Goal: Information Seeking & Learning: Learn about a topic

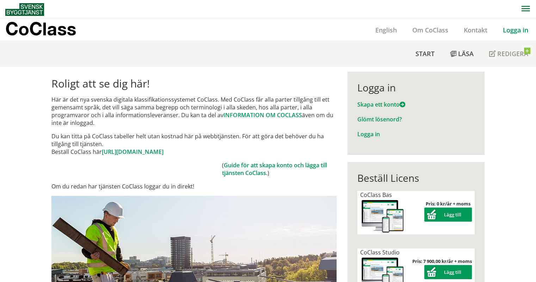
click at [508, 27] on link "Logga in" at bounding box center [515, 30] width 41 height 8
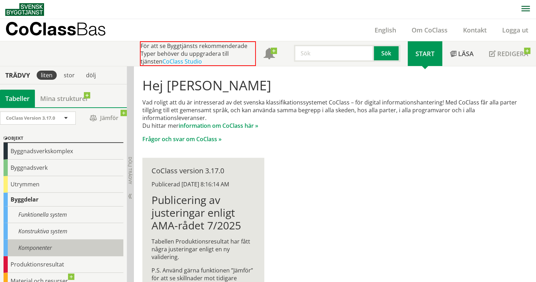
click at [45, 247] on div "Komponenter" at bounding box center [64, 247] width 120 height 17
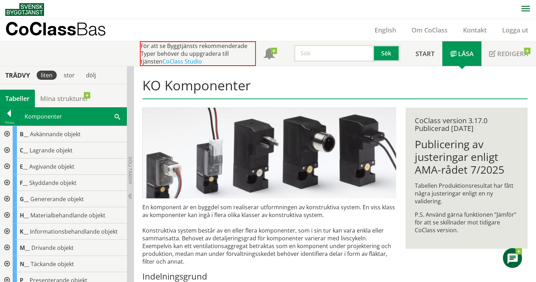
click at [112, 115] on div "Komponenter Sök" at bounding box center [72, 117] width 108 height 18
click at [118, 115] on span at bounding box center [118, 115] width 6 height 7
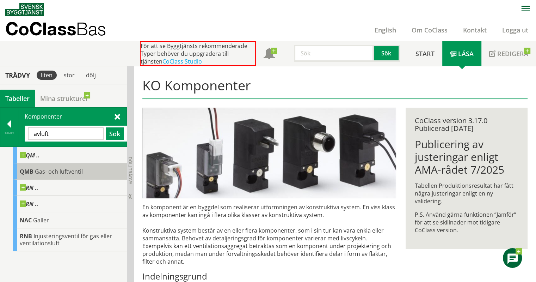
click at [90, 169] on div "QMB Gas- och luftventil" at bounding box center [70, 171] width 114 height 16
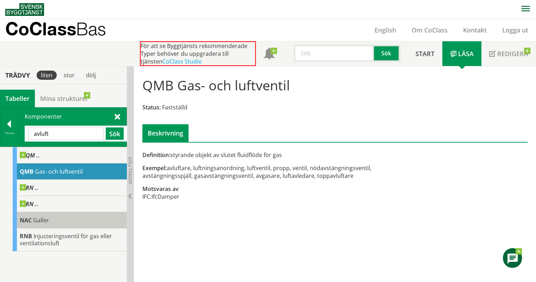
click at [82, 224] on div "NAC Galler" at bounding box center [70, 220] width 114 height 16
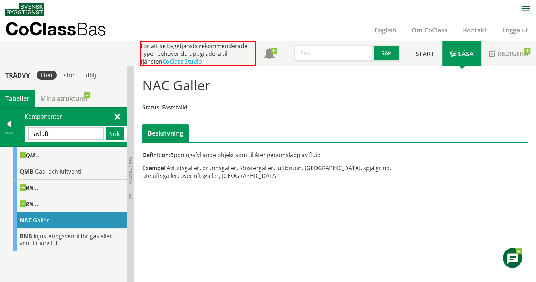
drag, startPoint x: 39, startPoint y: 128, endPoint x: 0, endPoint y: 125, distance: 38.9
click at [0, 125] on div "Tillbaka Komponenter avluft Sök" at bounding box center [63, 126] width 127 height 39
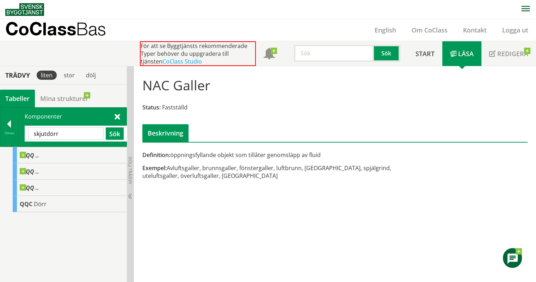
drag, startPoint x: 61, startPoint y: 133, endPoint x: 0, endPoint y: 129, distance: 61.5
click at [0, 129] on div "Tillbaka Komponenter skjutdörr Sök" at bounding box center [63, 126] width 127 height 39
type input "garderob"
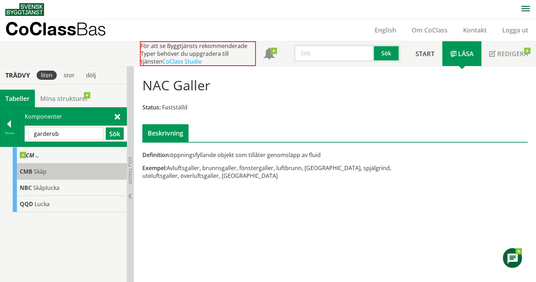
click at [53, 170] on div "CMB Skåp" at bounding box center [70, 171] width 114 height 16
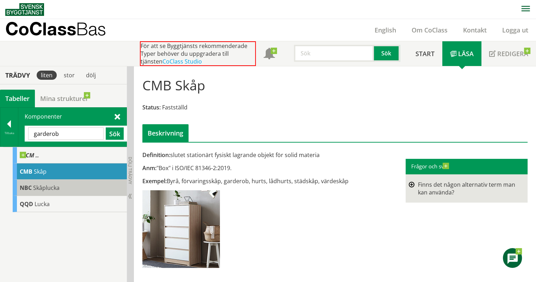
click at [62, 184] on div "NBC Skåplucka" at bounding box center [70, 187] width 114 height 16
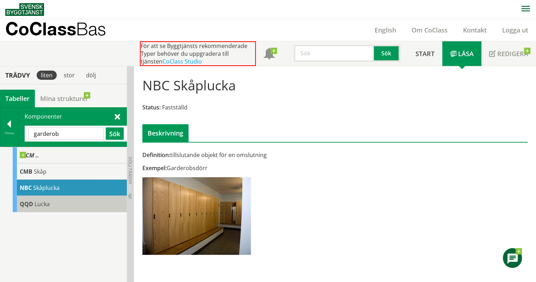
click at [89, 206] on div "QQD Lucka" at bounding box center [70, 204] width 114 height 16
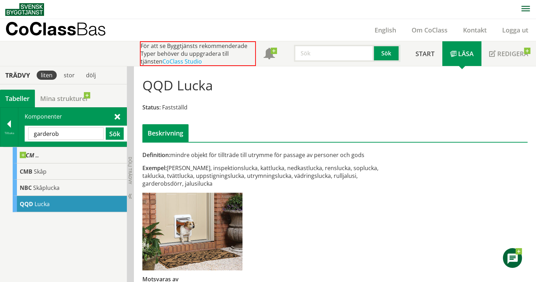
click at [50, 134] on input "garderob" at bounding box center [65, 133] width 75 height 12
click at [113, 115] on div "Komponenter garderob Sök" at bounding box center [72, 127] width 108 height 39
click at [3, 127] on div at bounding box center [9, 125] width 18 height 10
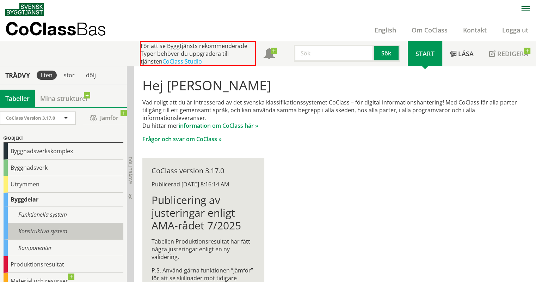
click at [51, 229] on div "Konstruktiva system" at bounding box center [64, 231] width 120 height 17
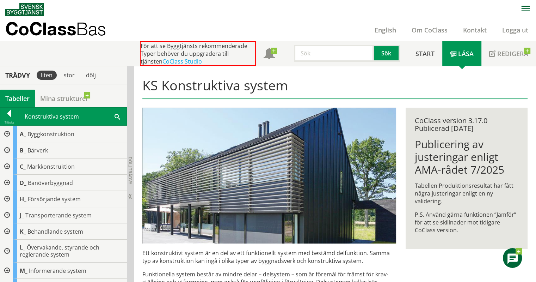
click at [121, 116] on div "Konstruktiva system Sök" at bounding box center [72, 117] width 108 height 18
click at [117, 115] on span at bounding box center [118, 115] width 6 height 7
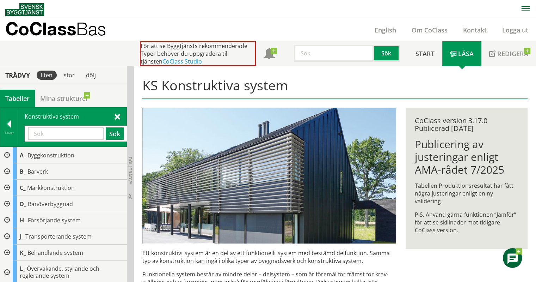
click at [117, 115] on span at bounding box center [118, 115] width 6 height 7
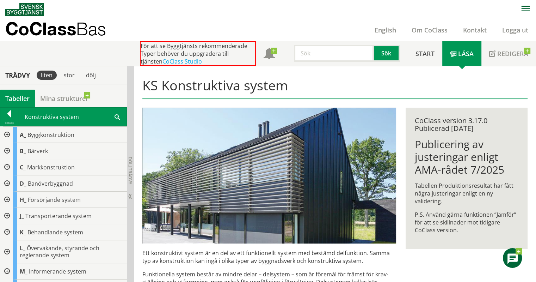
click at [117, 115] on span at bounding box center [118, 116] width 6 height 7
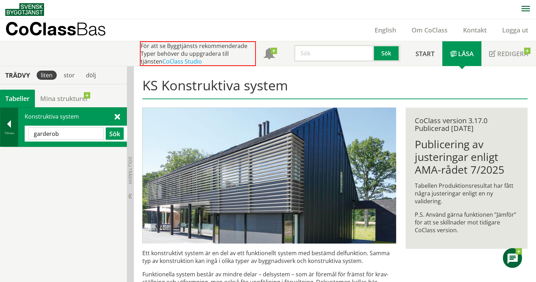
drag, startPoint x: 69, startPoint y: 139, endPoint x: 0, endPoint y: 137, distance: 69.1
click at [0, 137] on div "Tillbaka Konstruktiva system garderob Sök" at bounding box center [63, 126] width 127 height 39
type input "skjut"
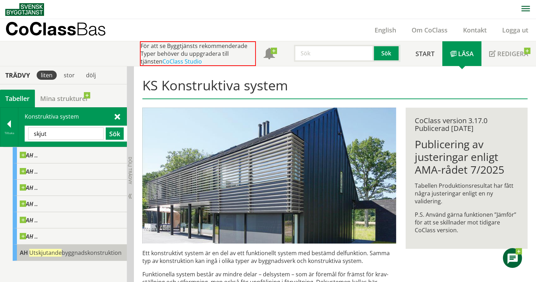
click at [109, 252] on span "Utskjutande byggnadskonstruktion" at bounding box center [75, 253] width 92 height 8
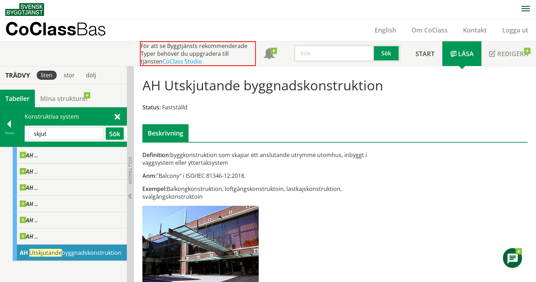
click at [118, 117] on span at bounding box center [118, 115] width 6 height 7
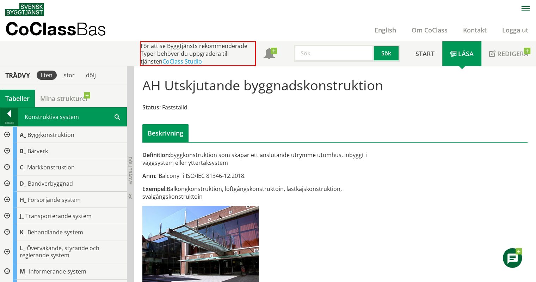
click at [10, 116] on div at bounding box center [9, 115] width 18 height 10
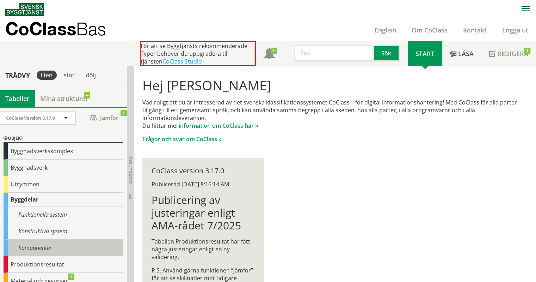
click at [56, 246] on div "Komponenter" at bounding box center [64, 247] width 120 height 17
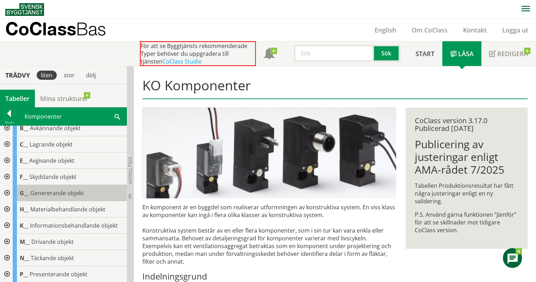
scroll to position [6, 0]
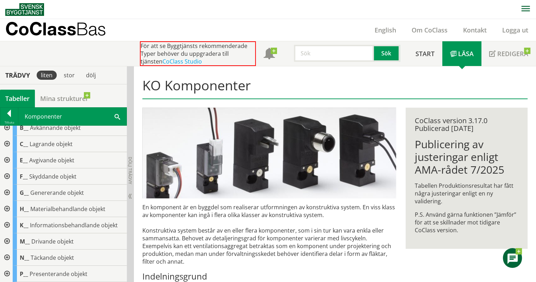
click at [8, 142] on div at bounding box center [6, 144] width 13 height 16
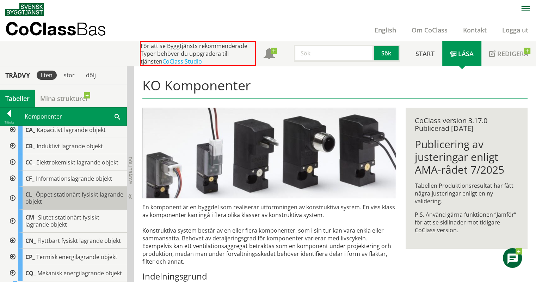
scroll to position [37, 0]
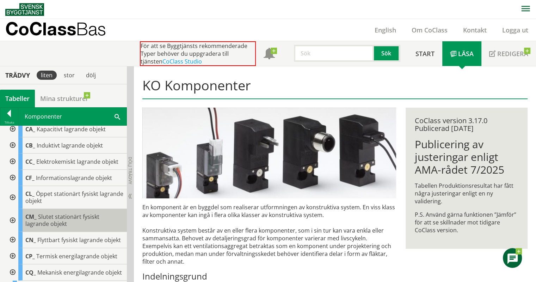
click at [80, 222] on div "CM_ Slutet stationärt fysiskt lagrande objekt" at bounding box center [72, 220] width 109 height 23
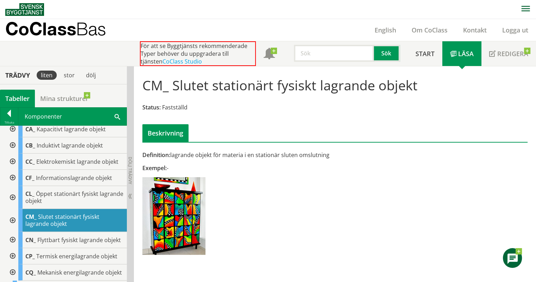
click at [14, 222] on div at bounding box center [12, 220] width 13 height 23
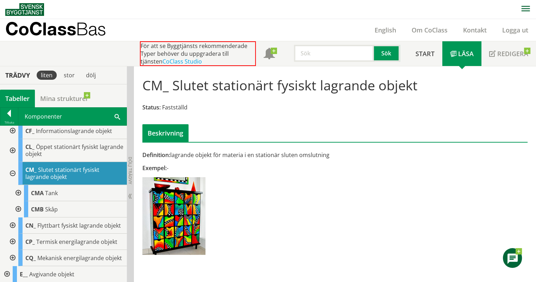
scroll to position [85, 0]
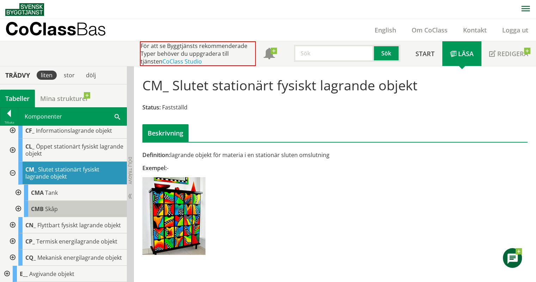
click at [63, 209] on div "CMB Skåp" at bounding box center [75, 209] width 103 height 16
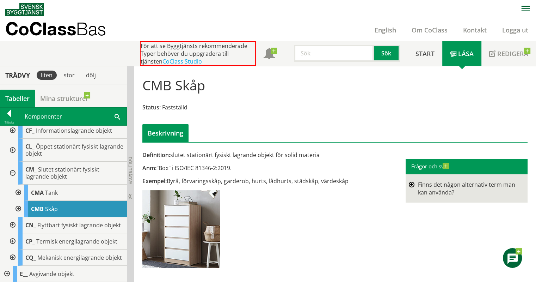
click at [19, 210] on div at bounding box center [17, 209] width 13 height 16
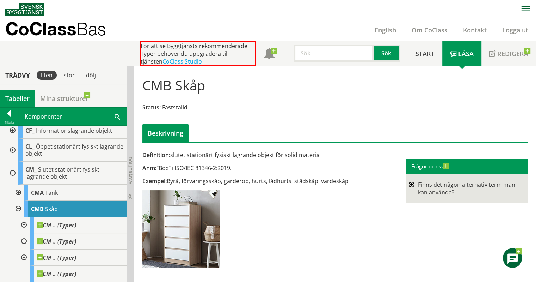
click at [15, 171] on div at bounding box center [12, 172] width 13 height 23
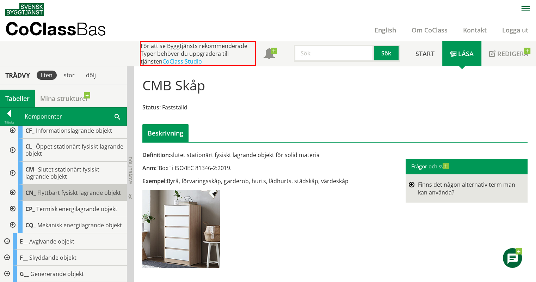
click at [61, 201] on div "CN_ Flyttbart fysiskt lagrande objekt" at bounding box center [72, 192] width 109 height 16
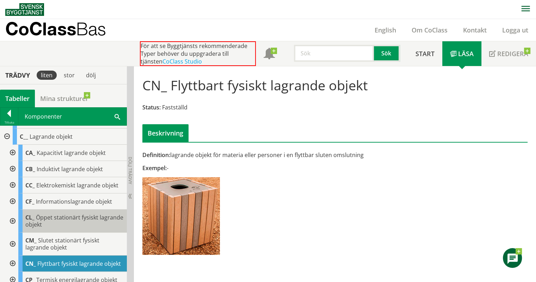
scroll to position [14, 0]
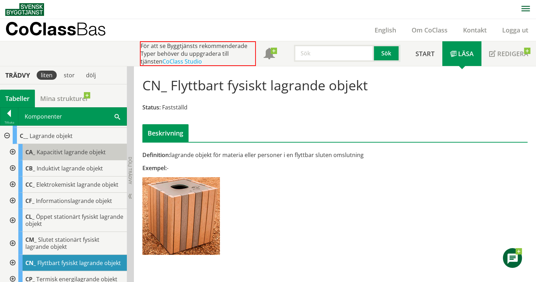
click at [59, 154] on span "Kapacitivt lagrande objekt" at bounding box center [71, 152] width 69 height 8
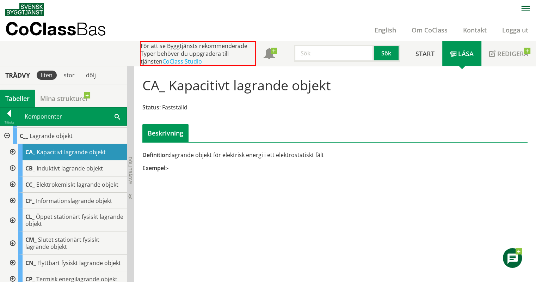
click at [14, 150] on div at bounding box center [12, 152] width 13 height 16
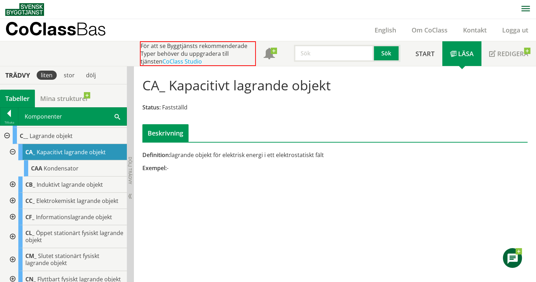
click at [14, 150] on div at bounding box center [12, 152] width 13 height 16
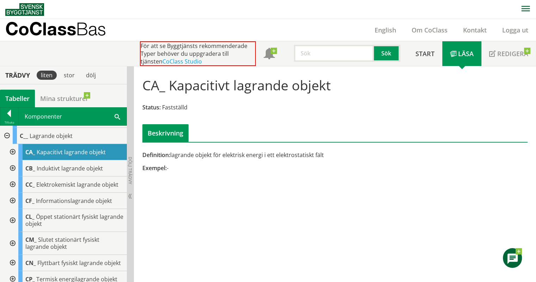
click at [14, 163] on div at bounding box center [12, 168] width 13 height 16
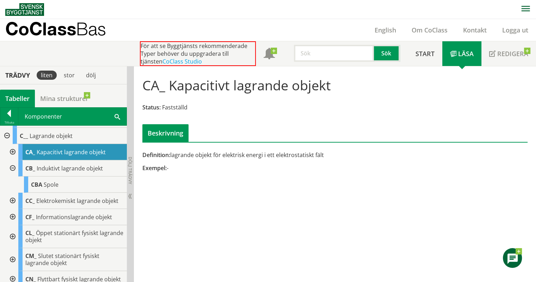
click at [14, 163] on div at bounding box center [12, 168] width 13 height 16
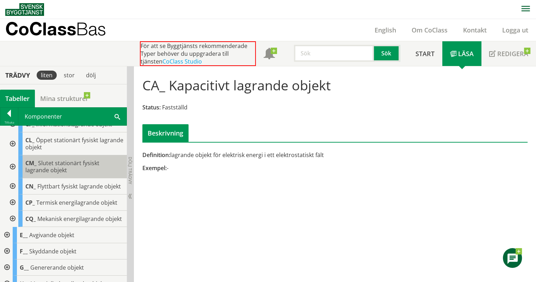
scroll to position [92, 0]
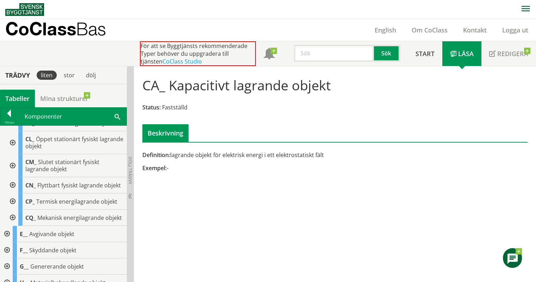
click at [14, 141] on div at bounding box center [12, 142] width 13 height 23
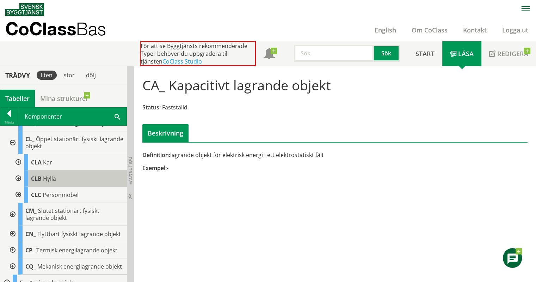
click at [61, 178] on div "CLB Hylla" at bounding box center [75, 178] width 103 height 16
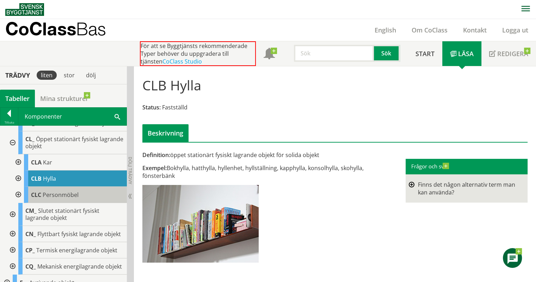
click at [75, 194] on span "Personmöbel" at bounding box center [61, 195] width 36 height 8
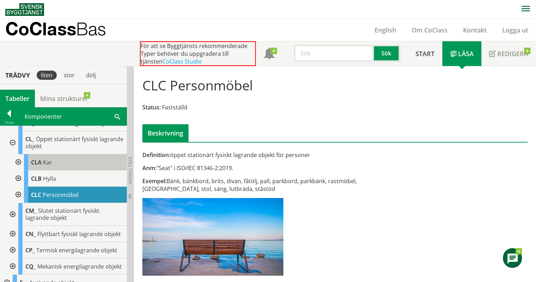
click at [62, 164] on div "CLA Kar" at bounding box center [75, 162] width 103 height 16
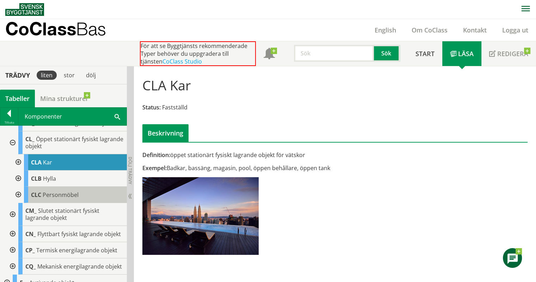
click at [44, 192] on span "Personmöbel" at bounding box center [61, 195] width 36 height 8
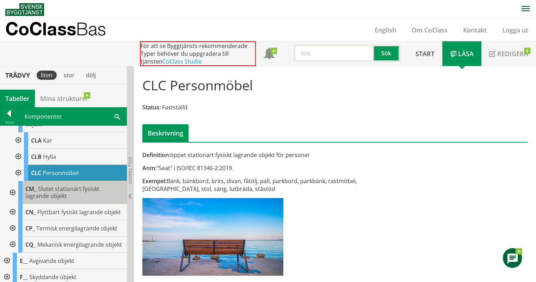
scroll to position [114, 0]
click at [53, 191] on span "Slutet stationärt fysiskt lagrande objekt" at bounding box center [62, 191] width 74 height 15
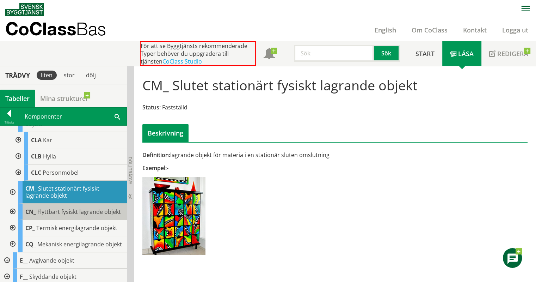
click at [59, 218] on div "CN_ Flyttbart fysiskt lagrande objekt" at bounding box center [72, 211] width 109 height 16
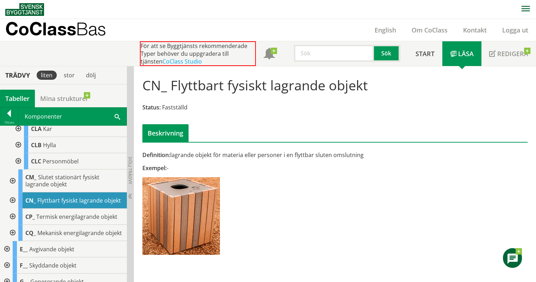
scroll to position [126, 0]
click at [12, 203] on div at bounding box center [12, 200] width 13 height 16
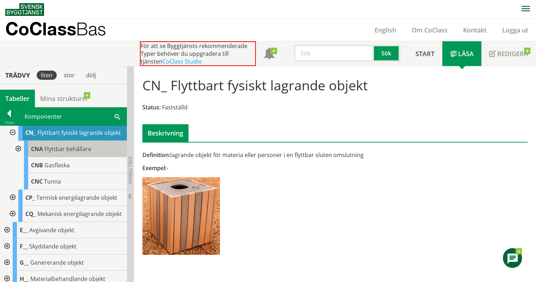
scroll to position [194, 0]
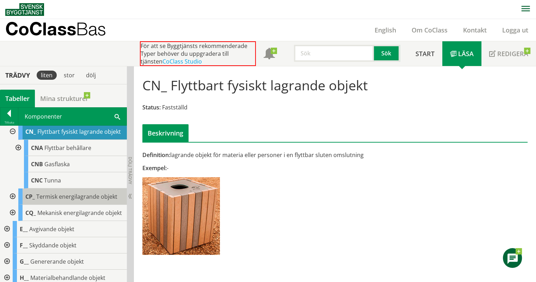
click at [69, 204] on div "CP_ Termisk energilagrande objekt" at bounding box center [72, 196] width 109 height 16
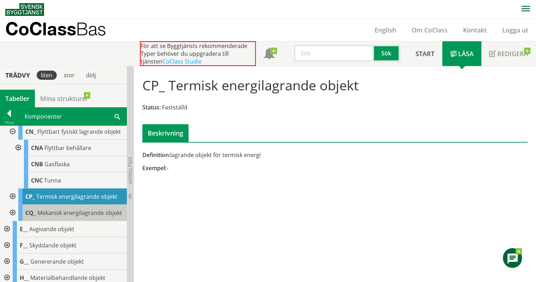
click at [66, 216] on span "Mekanisk energilagrande objekt" at bounding box center [79, 213] width 85 height 8
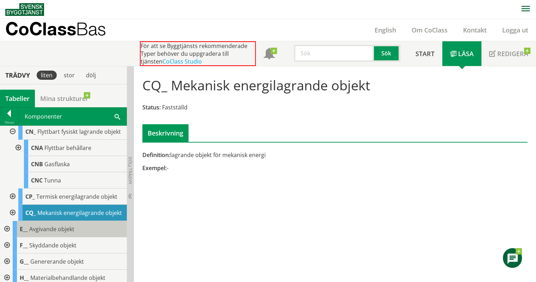
click at [64, 237] on div "E__ Avgivande objekt" at bounding box center [70, 229] width 114 height 16
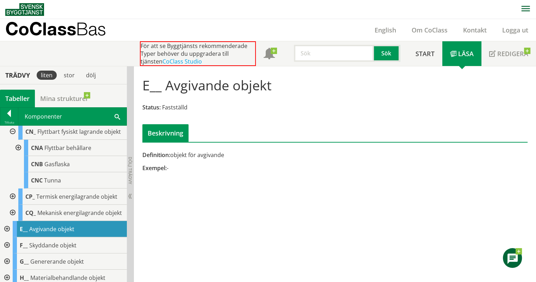
click at [9, 237] on div at bounding box center [6, 229] width 13 height 16
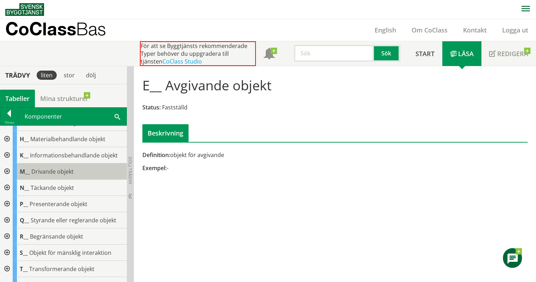
scroll to position [484, 0]
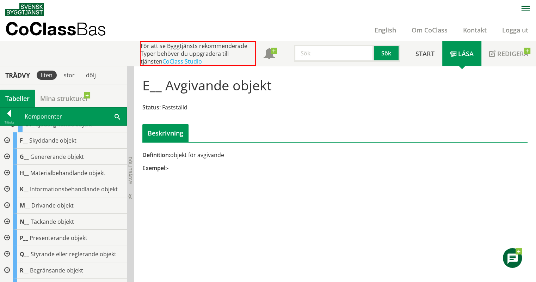
click at [7, 148] on div at bounding box center [6, 140] width 13 height 16
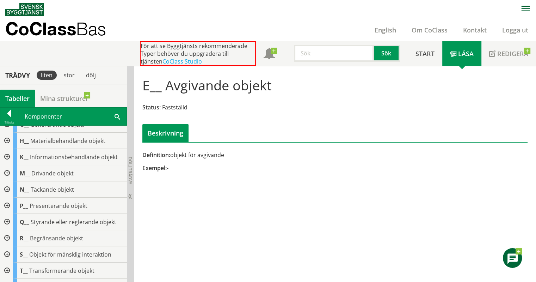
scroll to position [680, 0]
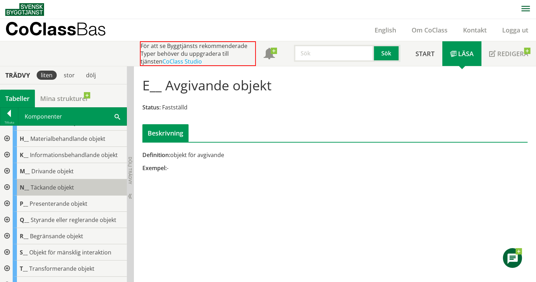
click at [76, 195] on div "N__ Täckande objekt" at bounding box center [70, 187] width 114 height 16
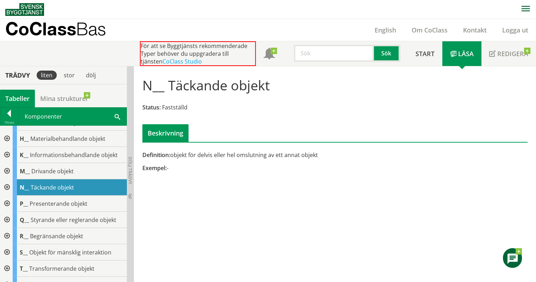
click at [6, 195] on div at bounding box center [6, 187] width 13 height 16
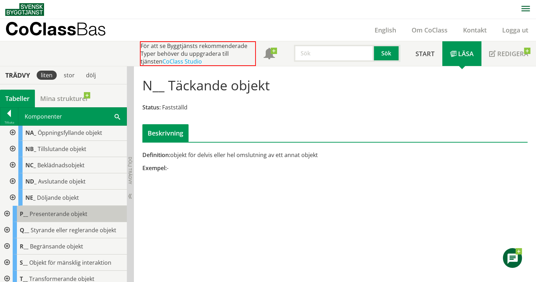
scroll to position [752, 0]
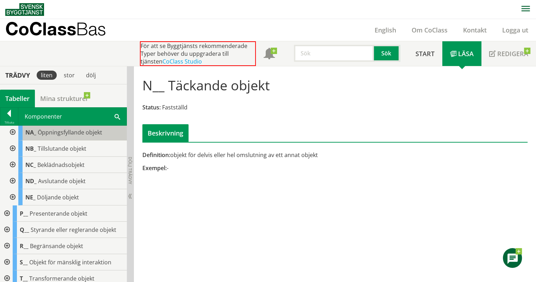
click at [87, 136] on span "Öppningsfyllande objekt" at bounding box center [70, 132] width 65 height 8
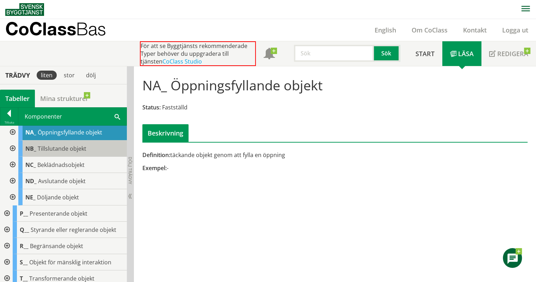
click at [83, 152] on span "Tillslutande objekt" at bounding box center [62, 149] width 49 height 8
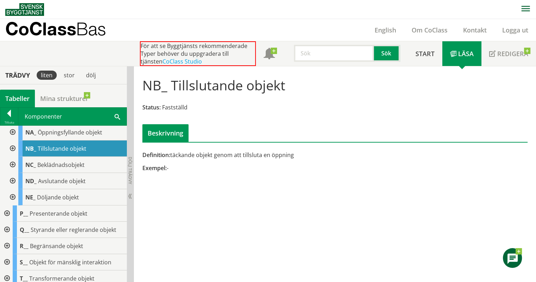
click at [13, 140] on div at bounding box center [12, 132] width 13 height 16
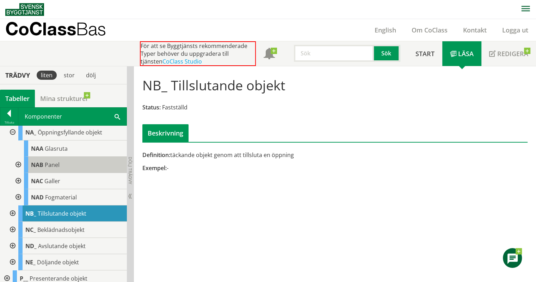
click at [65, 173] on div "NAB Panel" at bounding box center [75, 165] width 103 height 16
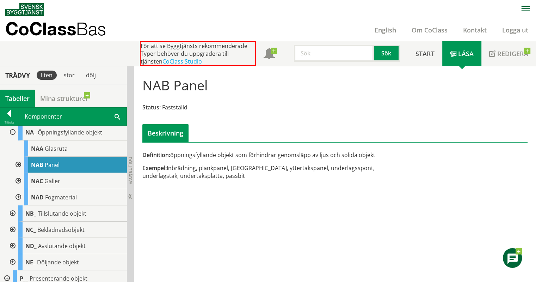
click at [12, 221] on div at bounding box center [12, 213] width 13 height 16
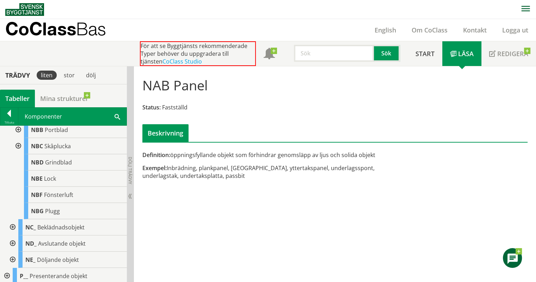
scroll to position [868, 0]
click at [67, 154] on div "NBC Skåplucka" at bounding box center [75, 145] width 103 height 16
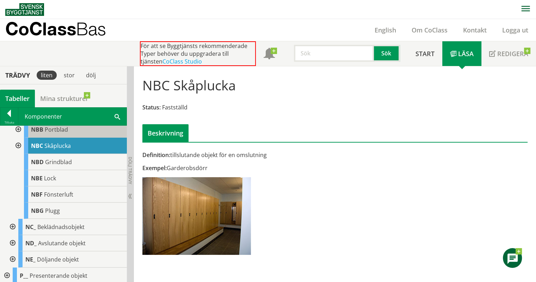
click at [67, 137] on div "NBB Portblad" at bounding box center [75, 129] width 103 height 16
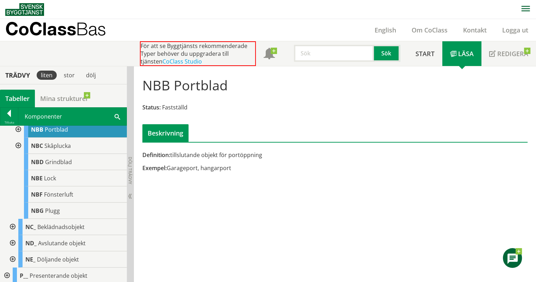
click at [73, 121] on div "NBA Dörrblad" at bounding box center [75, 113] width 103 height 16
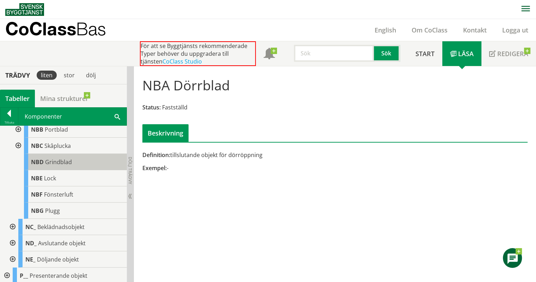
click at [74, 170] on div "NBD Grindblad" at bounding box center [75, 162] width 103 height 16
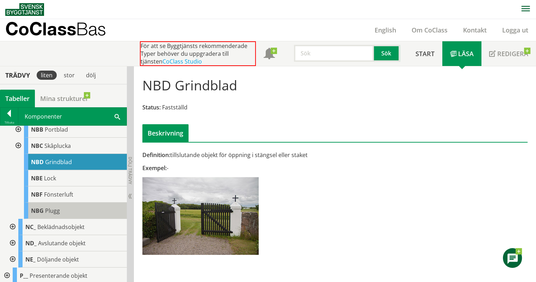
click at [60, 219] on div "NBG Plugg" at bounding box center [75, 210] width 103 height 16
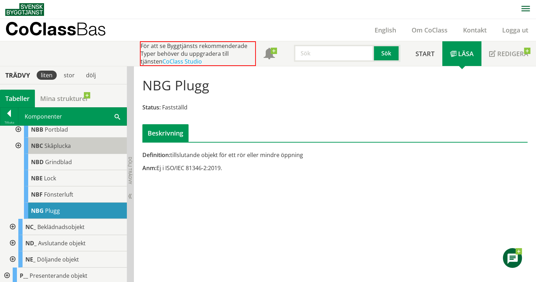
click at [61, 149] on span "Skåplucka" at bounding box center [57, 146] width 26 height 8
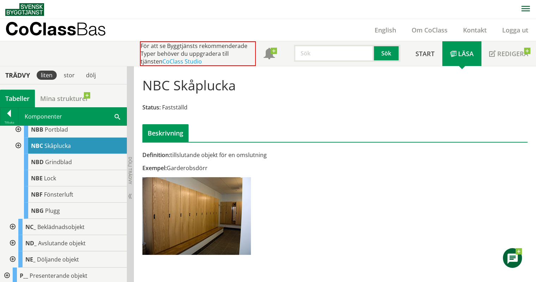
click at [120, 117] on div "Komponenter Sök" at bounding box center [72, 117] width 108 height 18
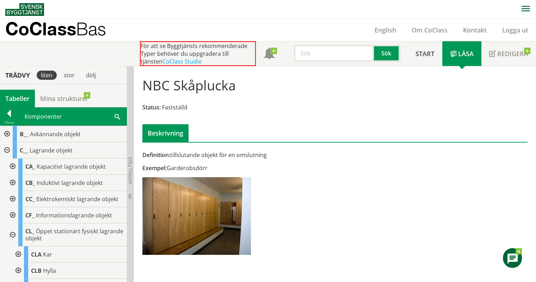
click at [116, 115] on span at bounding box center [118, 115] width 6 height 7
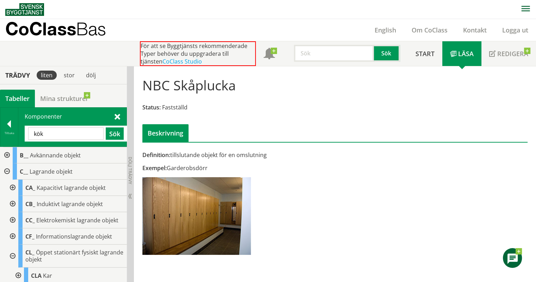
type input "kök"
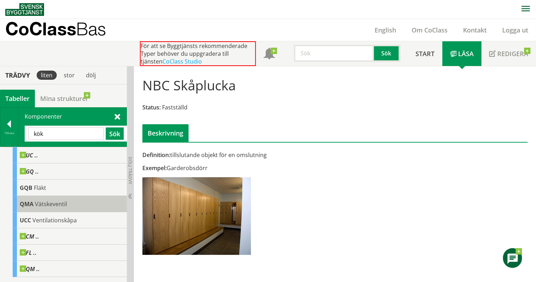
click at [78, 205] on div "QMA Vätskeventil" at bounding box center [70, 204] width 114 height 16
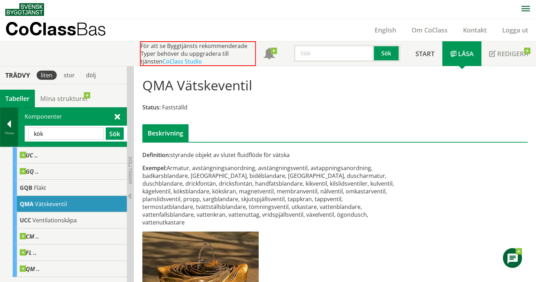
click at [2, 130] on div "Tillbaka" at bounding box center [9, 133] width 18 height 6
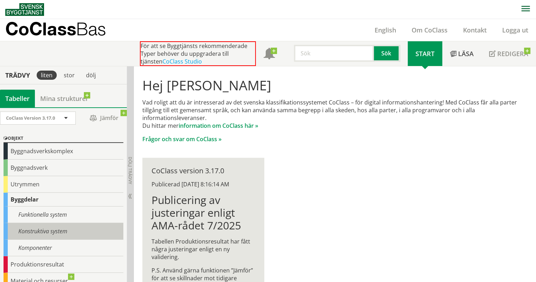
click at [61, 233] on div "Konstruktiva system" at bounding box center [64, 231] width 120 height 17
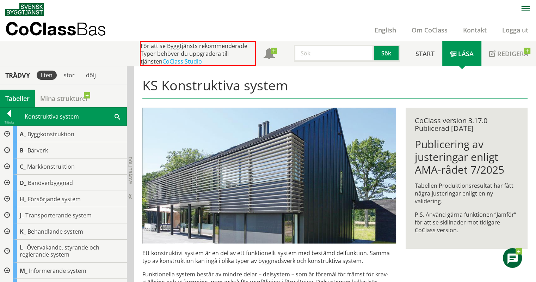
click at [118, 111] on div "Konstruktiva system Sök" at bounding box center [72, 117] width 108 height 18
click at [117, 118] on span at bounding box center [118, 115] width 6 height 7
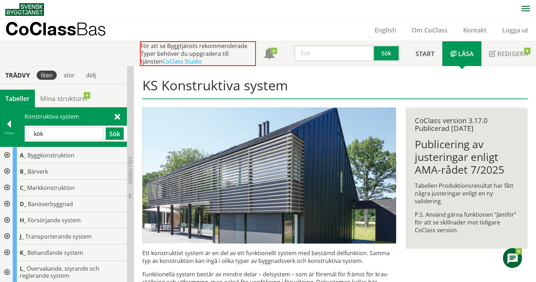
type input "kök"
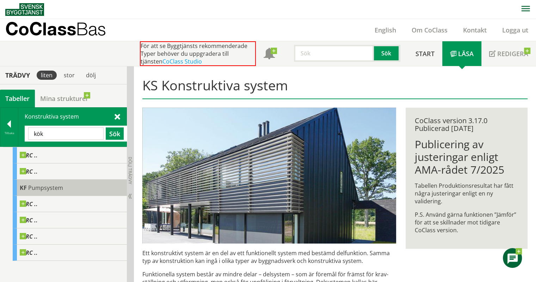
click at [67, 187] on div "KF Pumpsystem" at bounding box center [70, 187] width 114 height 16
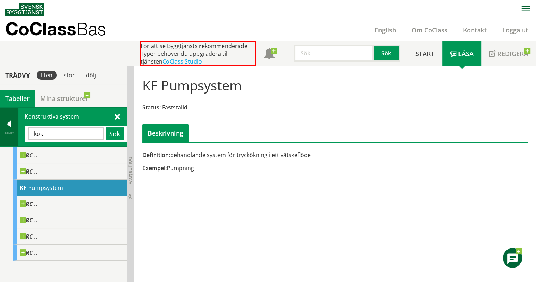
click at [9, 126] on div at bounding box center [9, 125] width 18 height 10
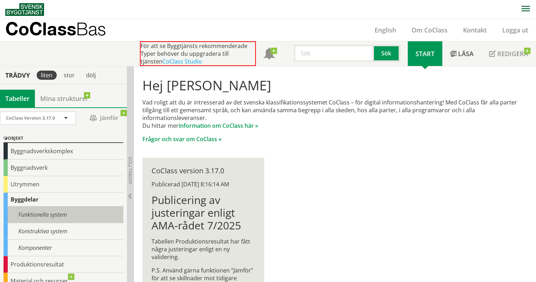
click at [51, 212] on div "Funktionella system" at bounding box center [64, 214] width 120 height 17
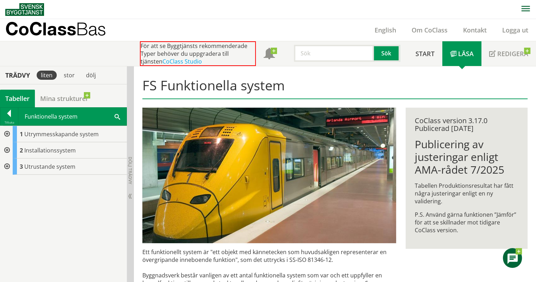
click at [117, 113] on span at bounding box center [118, 115] width 6 height 7
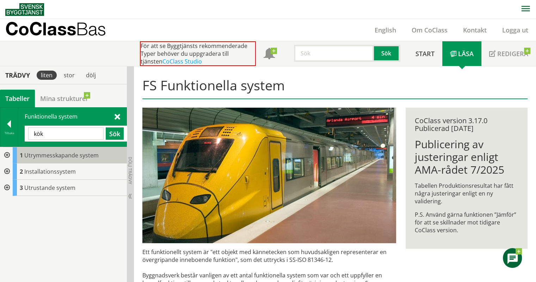
type input "kök"
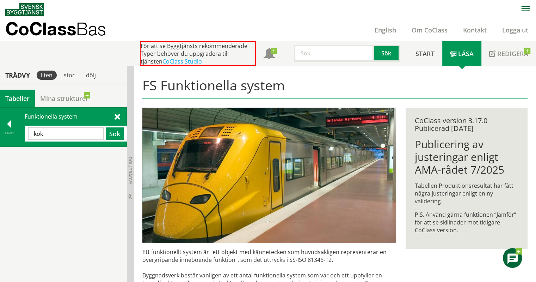
click at [115, 116] on span at bounding box center [118, 115] width 6 height 7
